Goal: Task Accomplishment & Management: Complete application form

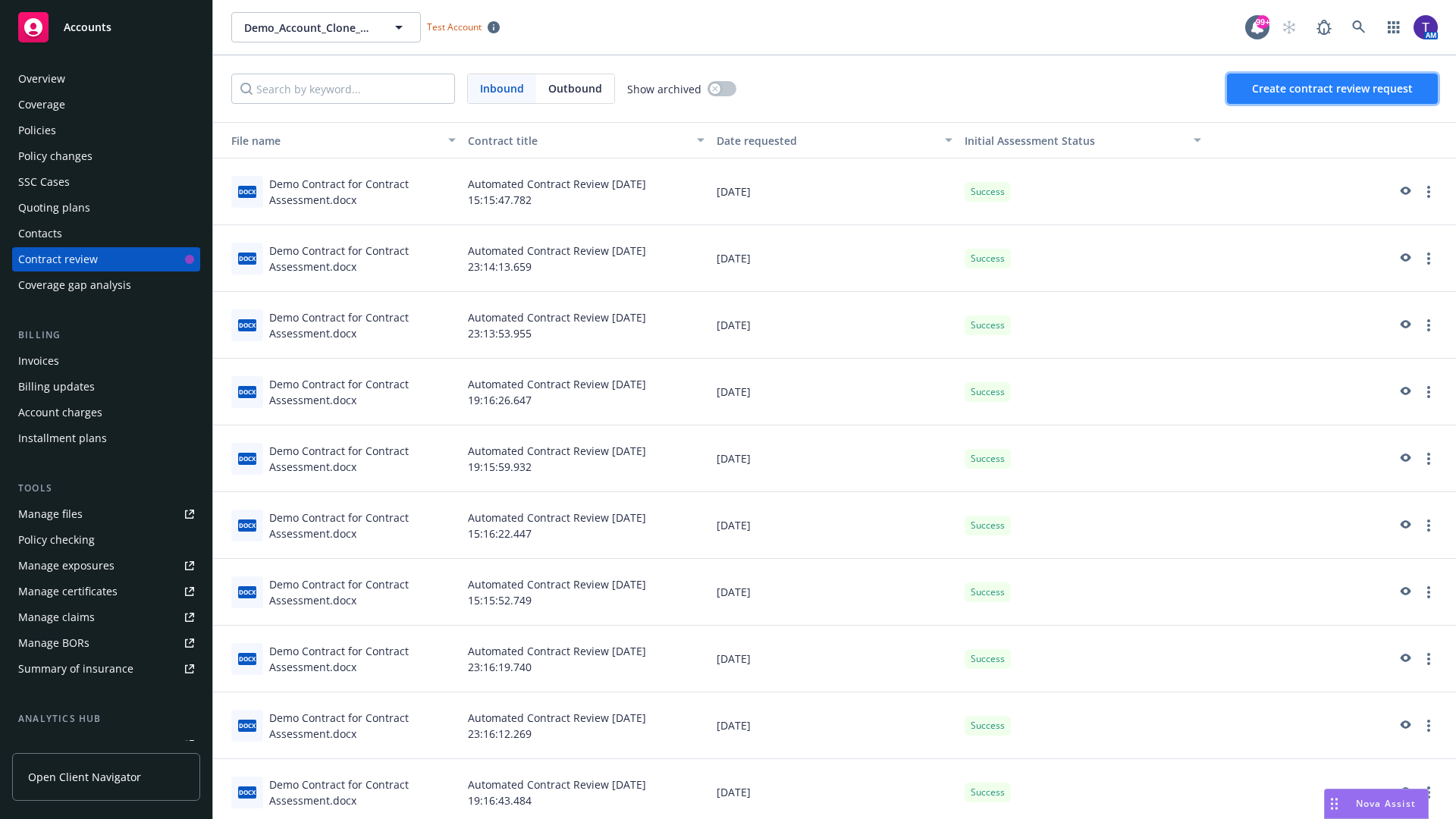
click at [1333, 89] on span "Create contract review request" at bounding box center [1333, 88] width 161 height 15
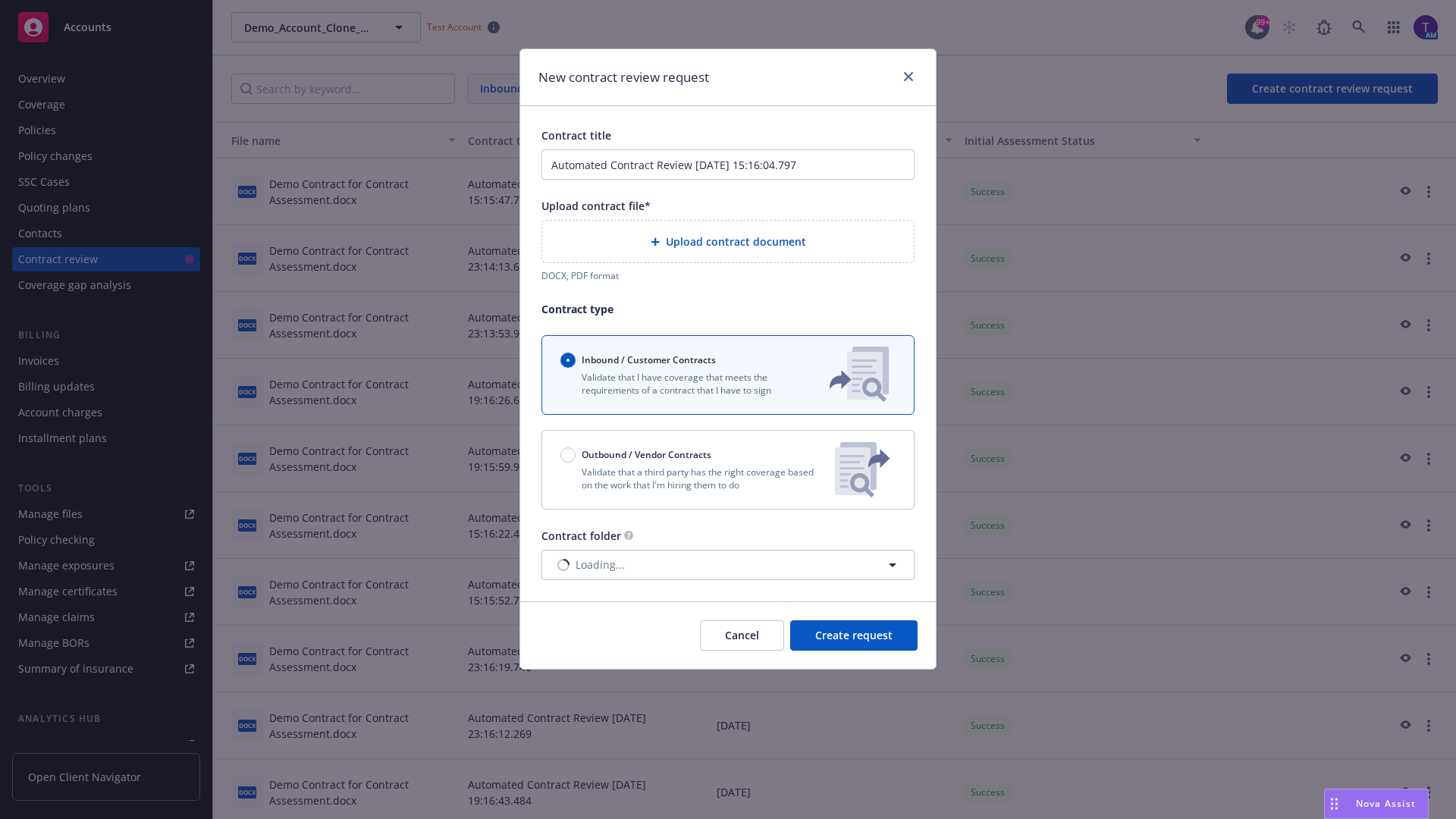
type input "Automated Contract Review [DATE] 15:16:04.797"
click at [728, 469] on p "Validate that a third party has the right coverage based on the work that I'm h…" at bounding box center [692, 479] width 262 height 26
radio input "false"
radio input "true"
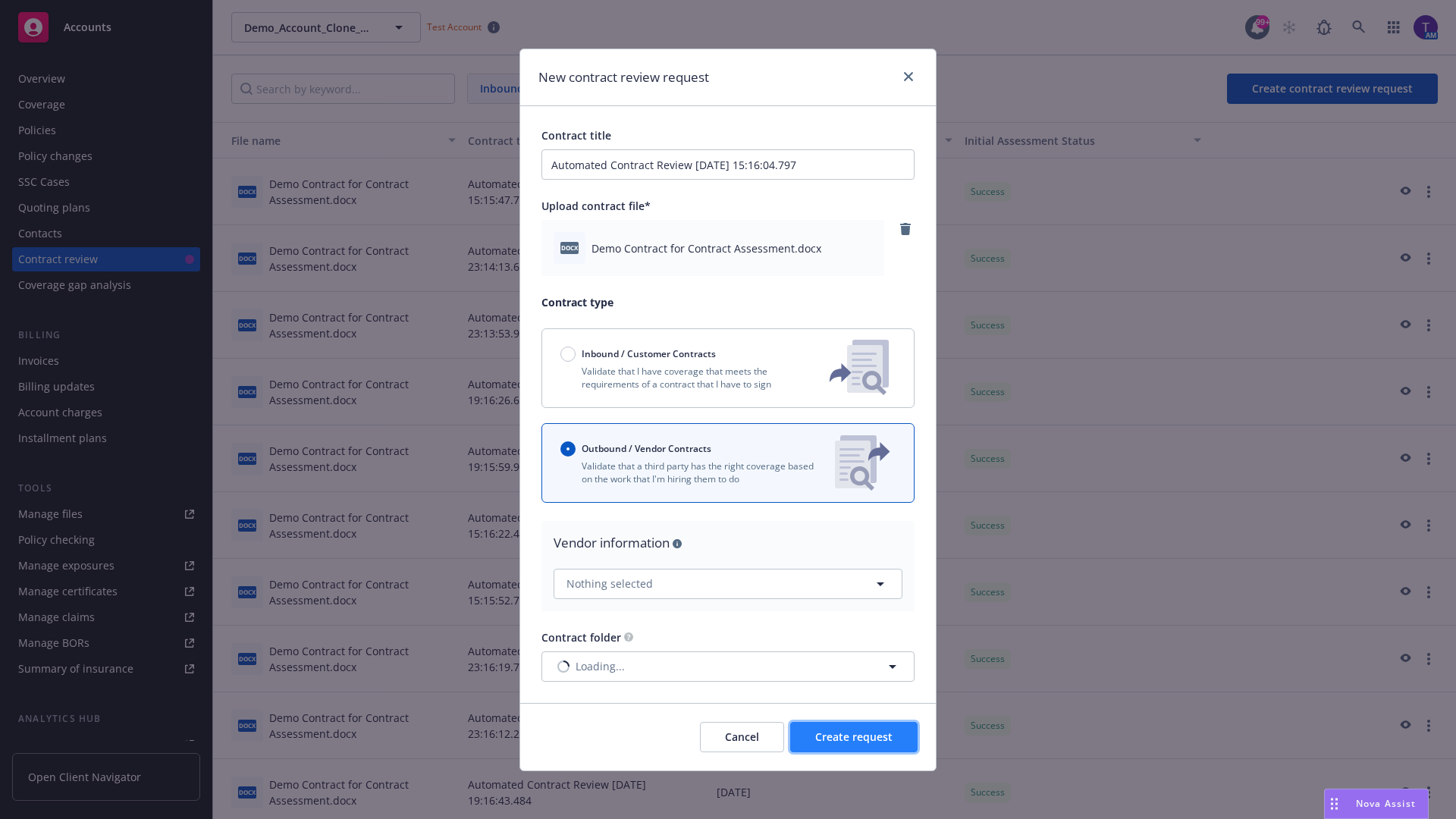
click at [854, 736] on span "Create request" at bounding box center [853, 737] width 78 height 15
